Goal: Task Accomplishment & Management: Complete application form

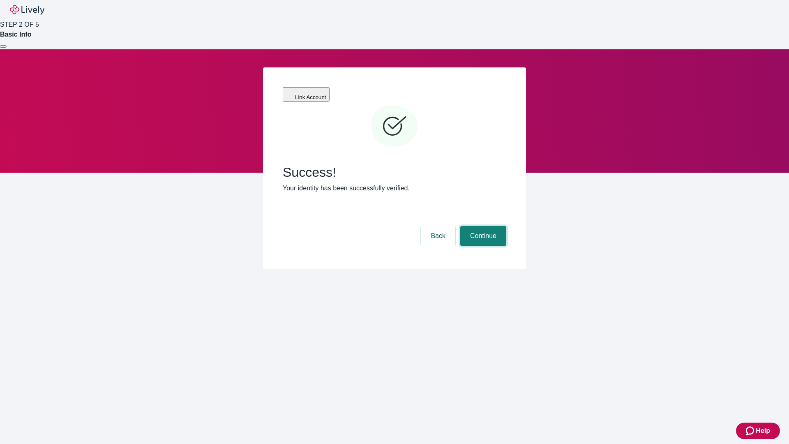
click at [482, 226] on button "Continue" at bounding box center [483, 236] width 46 height 20
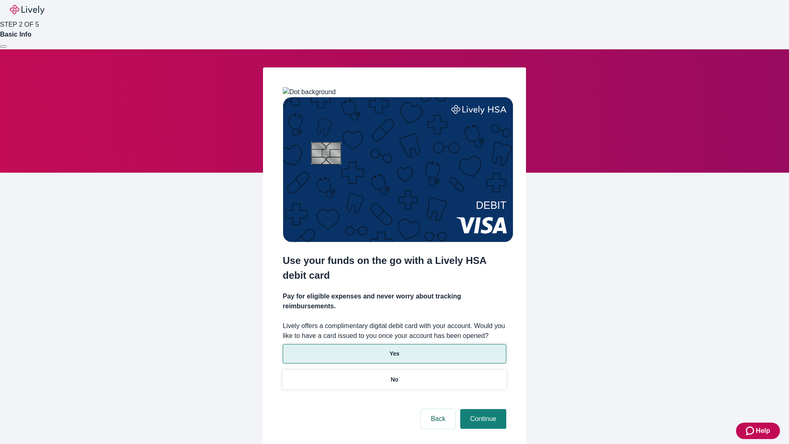
click at [394, 349] on p "Yes" at bounding box center [395, 353] width 10 height 9
click at [482, 409] on button "Continue" at bounding box center [483, 419] width 46 height 20
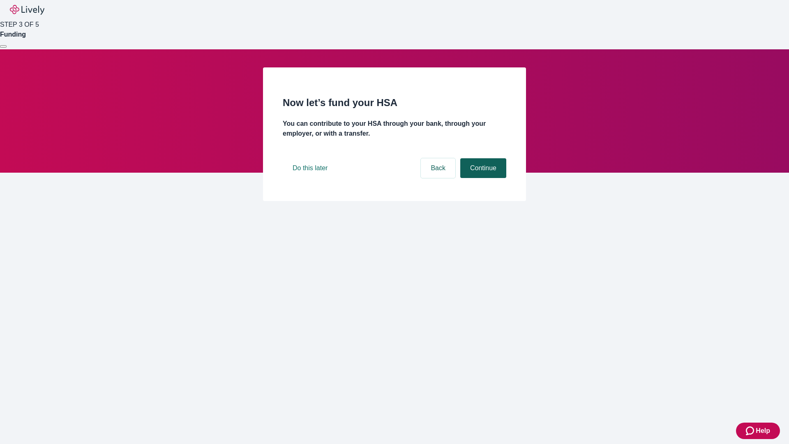
click at [482, 178] on button "Continue" at bounding box center [483, 168] width 46 height 20
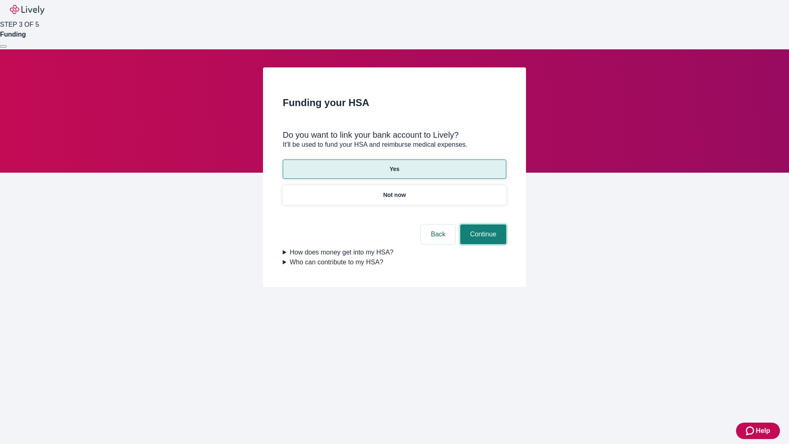
click at [482, 224] on button "Continue" at bounding box center [483, 234] width 46 height 20
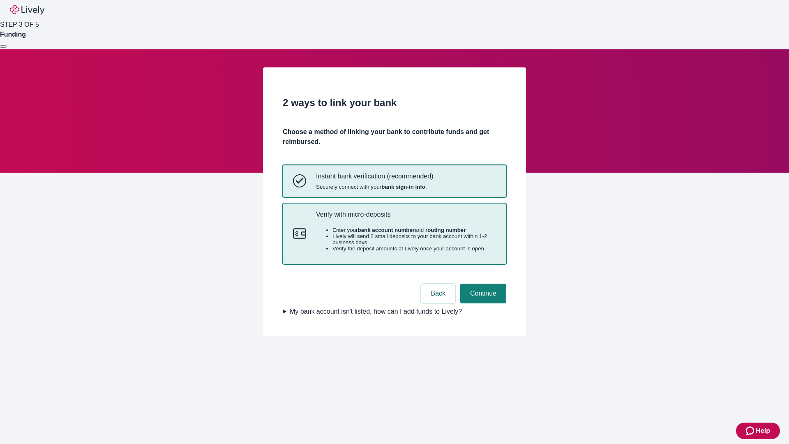
click at [406, 218] on p "Verify with micro-deposits" at bounding box center [406, 214] width 180 height 8
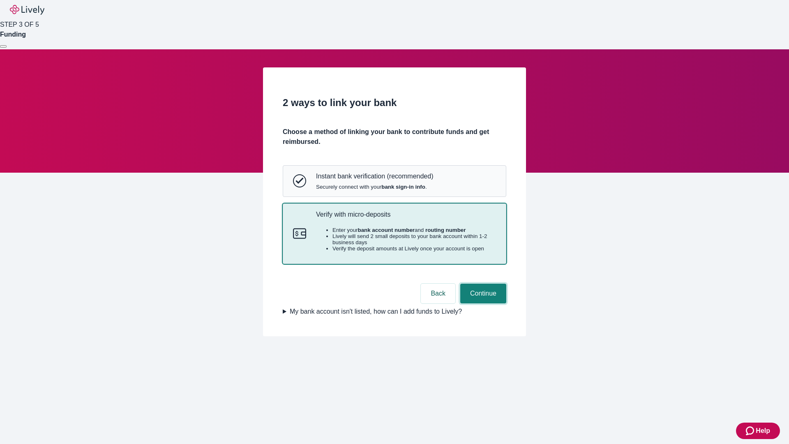
click at [482, 303] on button "Continue" at bounding box center [483, 294] width 46 height 20
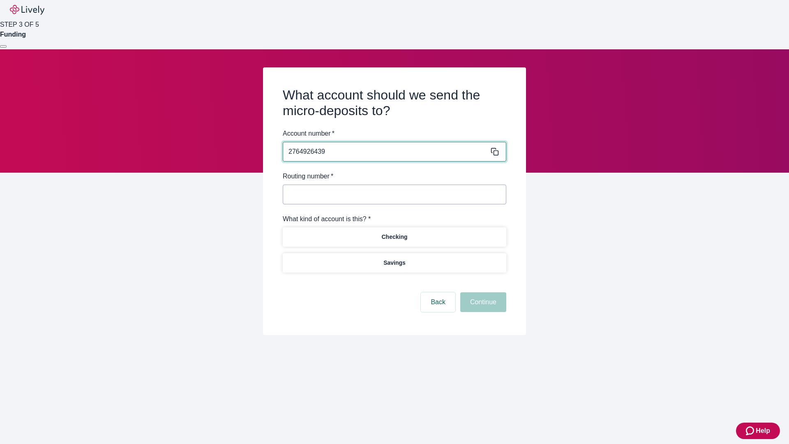
type input "2764926439"
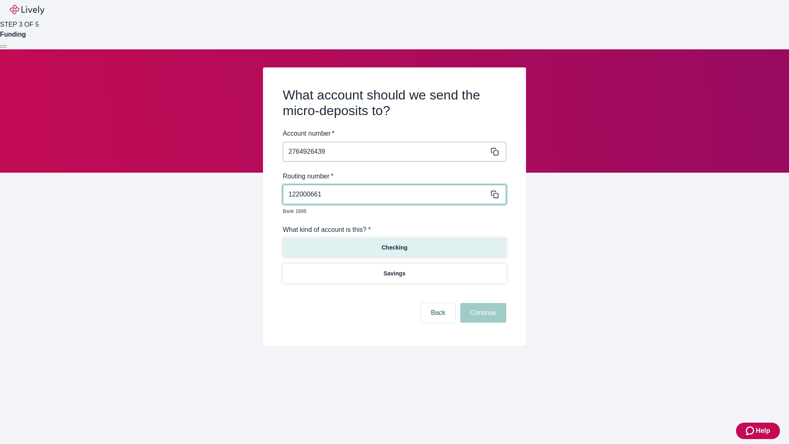
type input "122000661"
click at [394, 243] on p "Checking" at bounding box center [394, 247] width 26 height 9
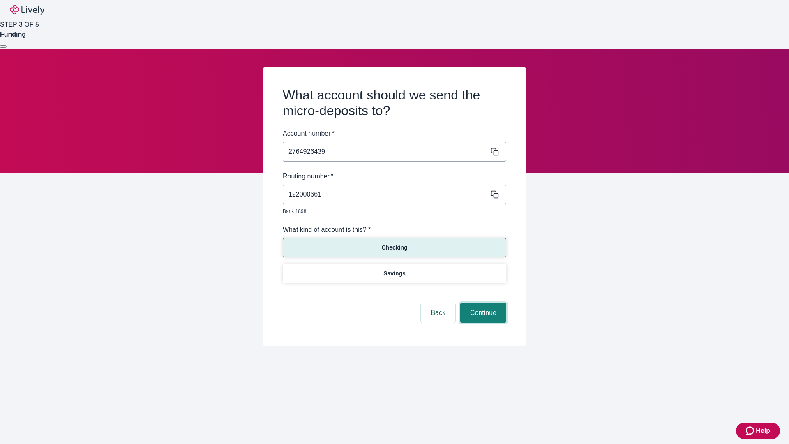
click at [482, 303] on button "Continue" at bounding box center [483, 313] width 46 height 20
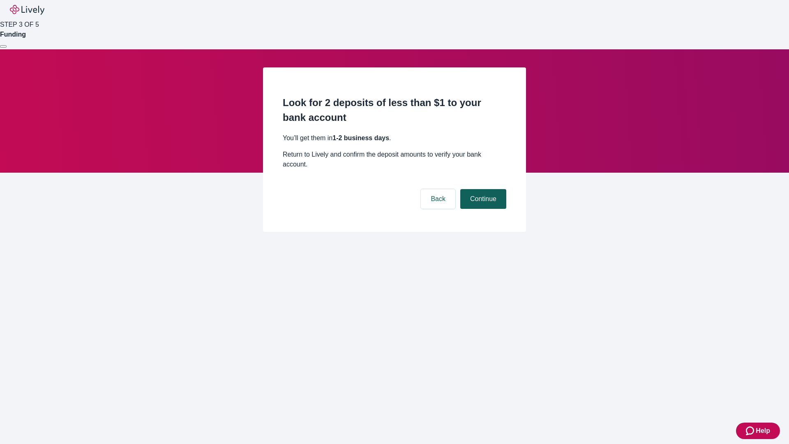
click at [482, 189] on button "Continue" at bounding box center [483, 199] width 46 height 20
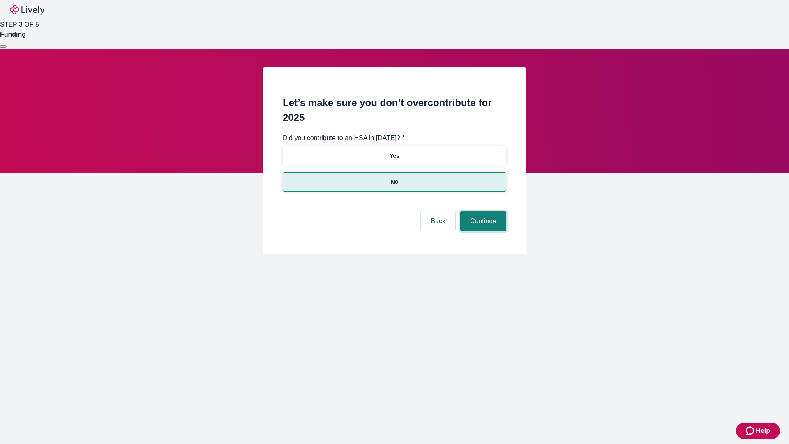
click at [482, 211] on button "Continue" at bounding box center [483, 221] width 46 height 20
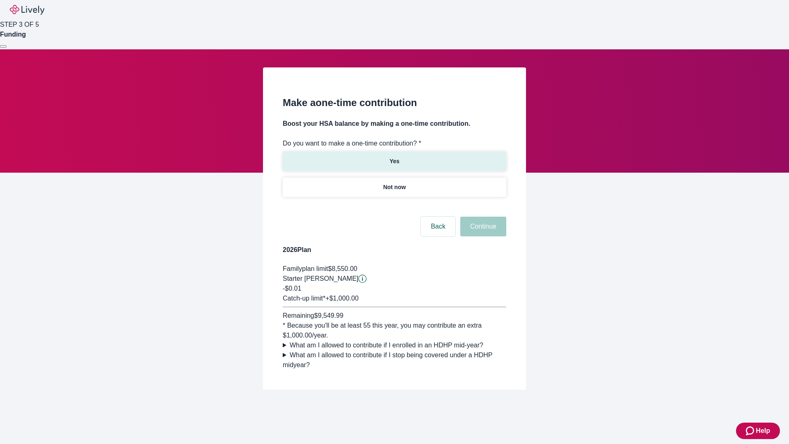
click at [394, 157] on p "Yes" at bounding box center [395, 161] width 10 height 9
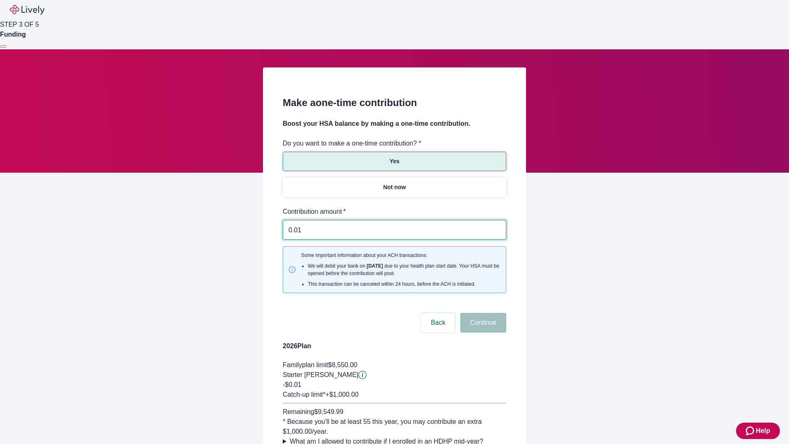
type input "0.01"
click at [482, 313] on button "Continue" at bounding box center [483, 323] width 46 height 20
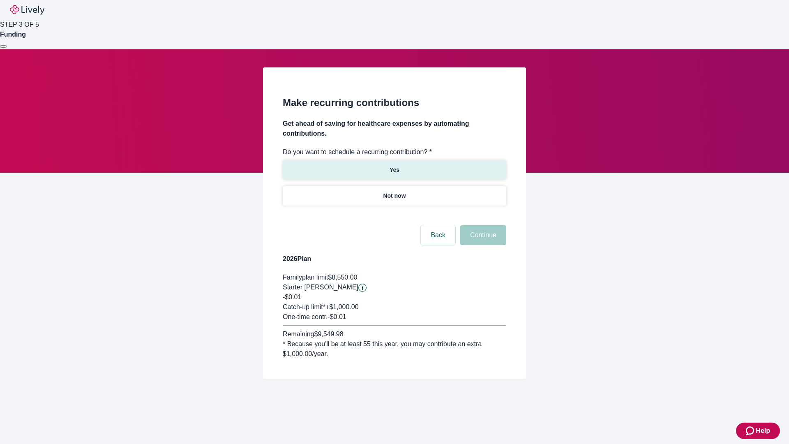
click at [394, 166] on p "Yes" at bounding box center [395, 170] width 10 height 9
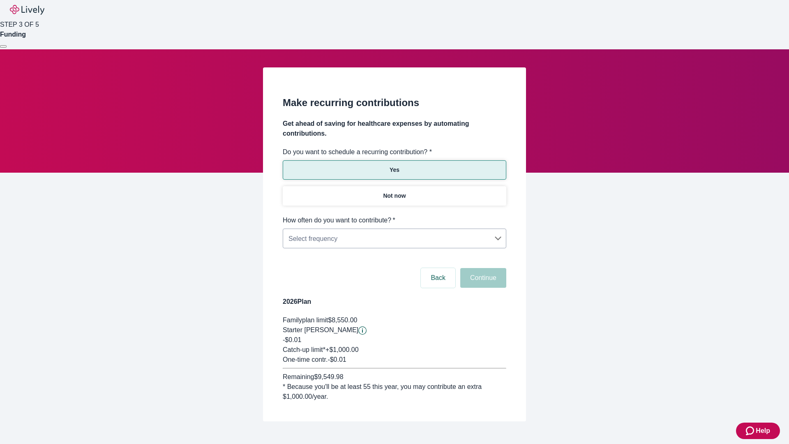
click at [394, 215] on body "Help STEP 3 OF 5 Funding Make recurring contributions Get ahead of saving for h…" at bounding box center [394, 230] width 789 height 461
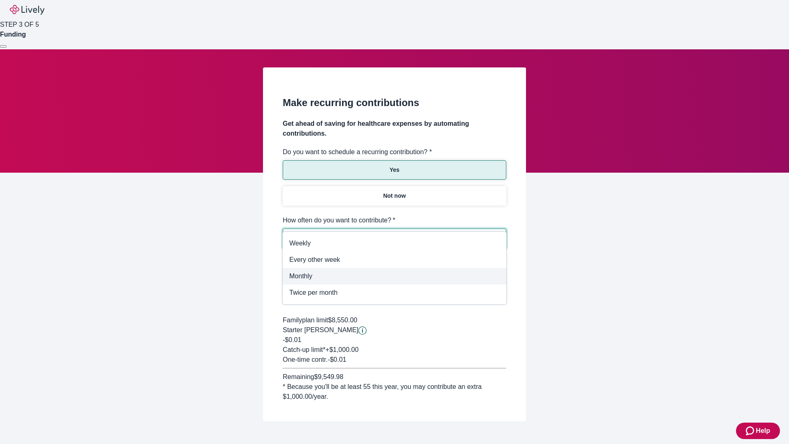
click at [395, 276] on span "Monthly" at bounding box center [394, 276] width 210 height 10
type input "Monthly"
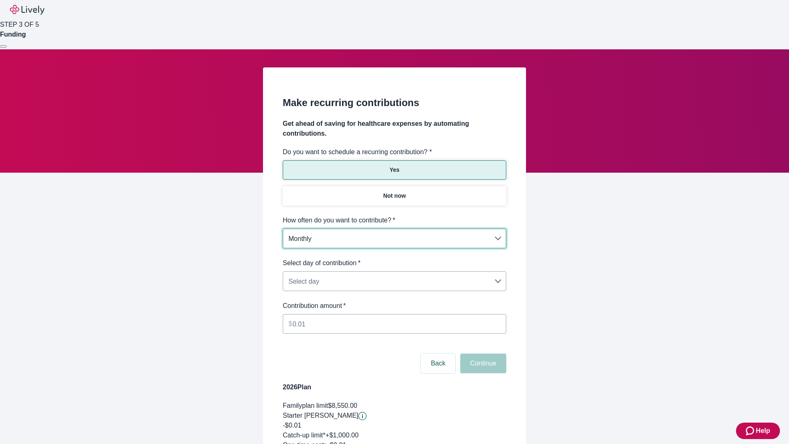
click at [394, 258] on body "Help STEP 3 OF 5 Funding Make recurring contributions Get ahead of saving for h…" at bounding box center [394, 273] width 789 height 546
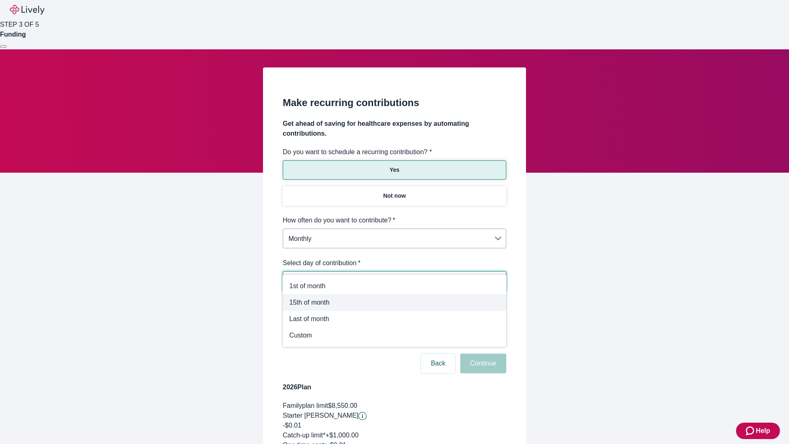
click at [395, 302] on span "15th of month" at bounding box center [394, 303] width 210 height 10
type input "Monthly15th"
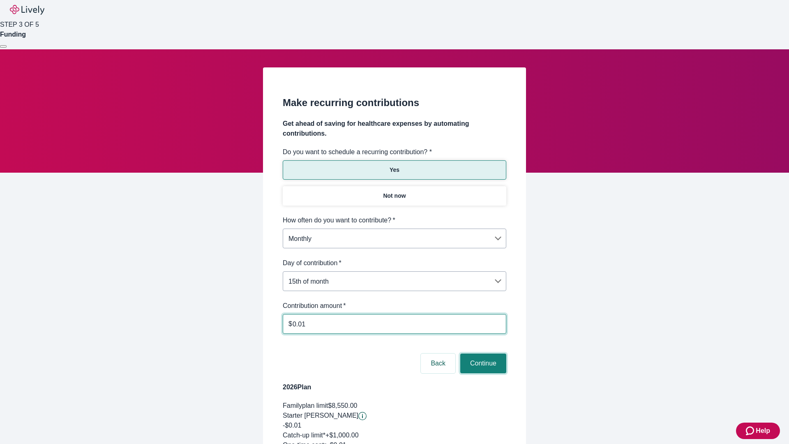
click at [482, 353] on button "Continue" at bounding box center [483, 363] width 46 height 20
